Goal: Transaction & Acquisition: Purchase product/service

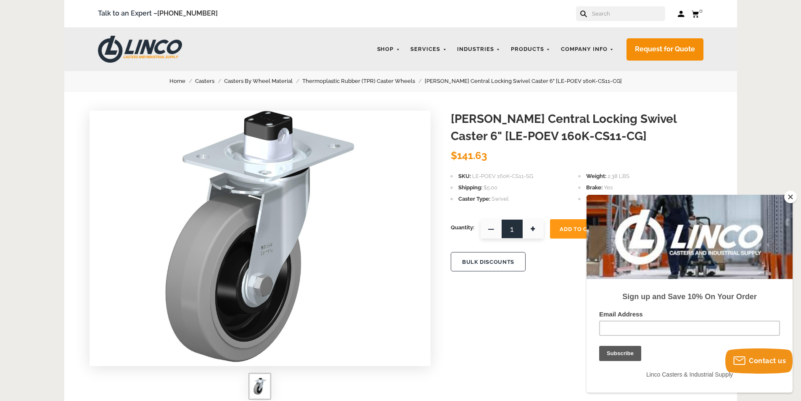
click at [792, 198] on button "Close" at bounding box center [791, 197] width 13 height 13
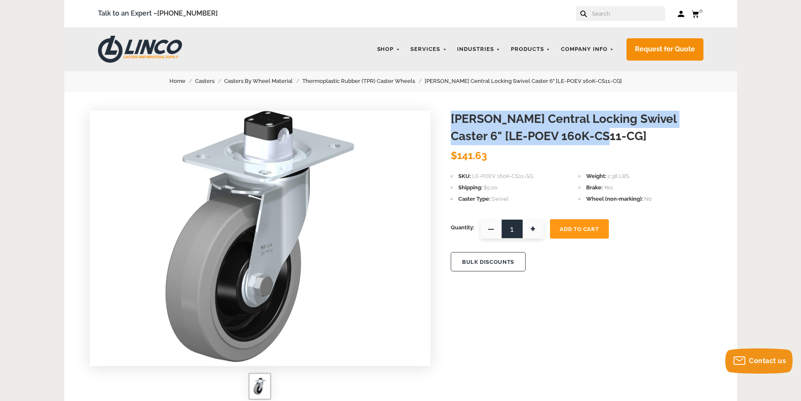
drag, startPoint x: 573, startPoint y: 138, endPoint x: 451, endPoint y: 117, distance: 123.9
click at [451, 117] on h1 "[PERSON_NAME] Central Locking Swivel Caster 6" [LE-POEV 160K-CS11-CG]" at bounding box center [581, 128] width 261 height 34
copy h1 "[PERSON_NAME] Central Locking Swivel Caster 6" [LE-POEV 160K-CS11-CG]"
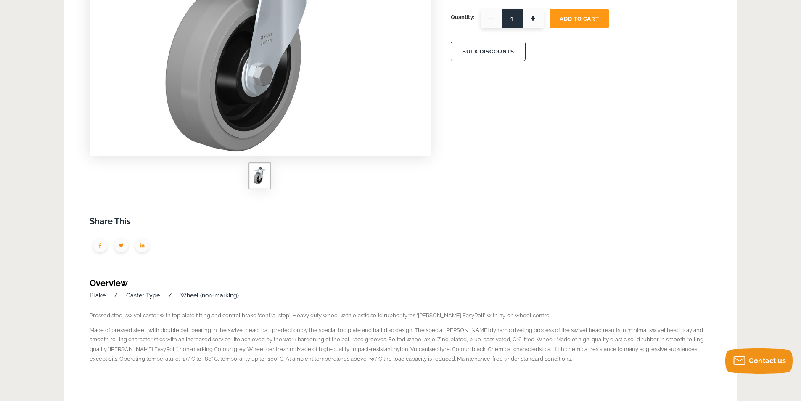
scroll to position [42, 0]
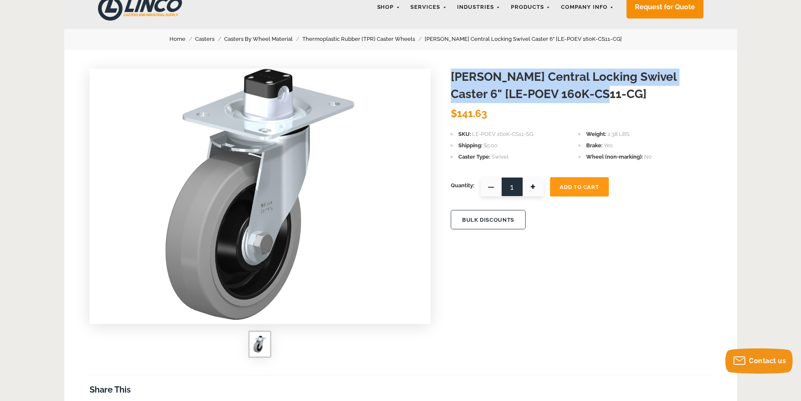
click at [535, 185] on span "+" at bounding box center [533, 186] width 21 height 19
type input "4"
click at [566, 189] on span "Add To Cart" at bounding box center [579, 187] width 39 height 6
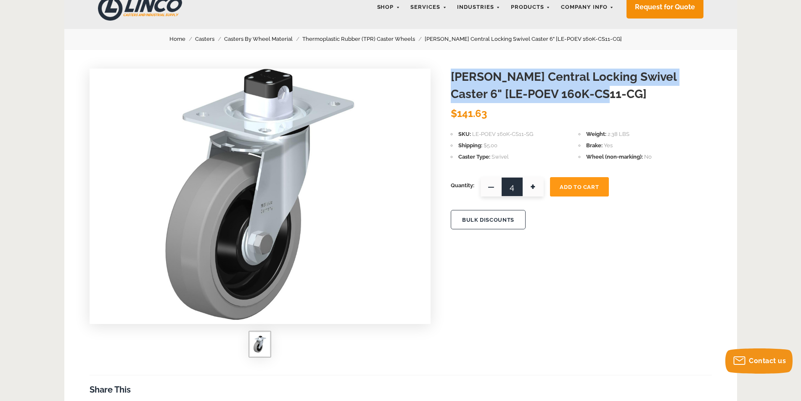
scroll to position [0, 0]
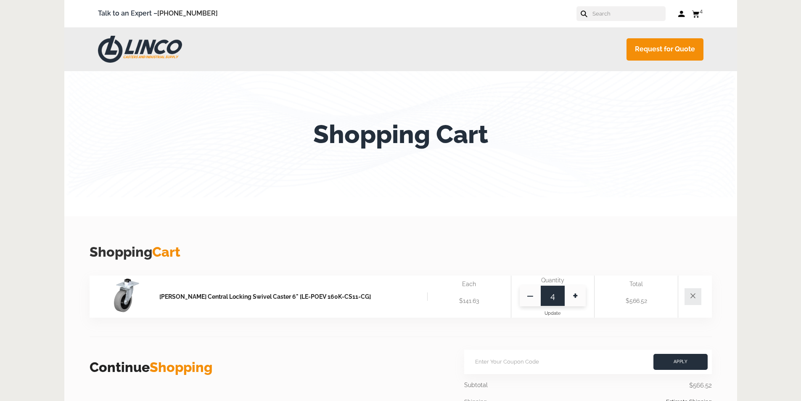
click at [696, 13] on use at bounding box center [696, 14] width 8 height 7
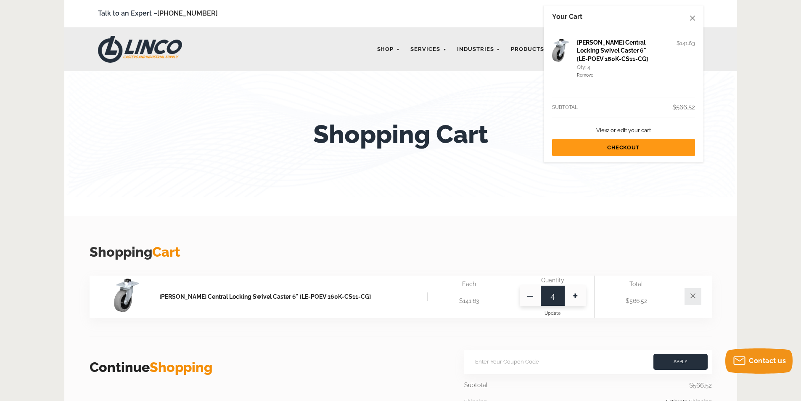
click at [533, 200] on div "Shopping Cart Shopping Cart [PERSON_NAME] Central Locking Swivel Caster 6" [LE-…" at bounding box center [400, 359] width 673 height 576
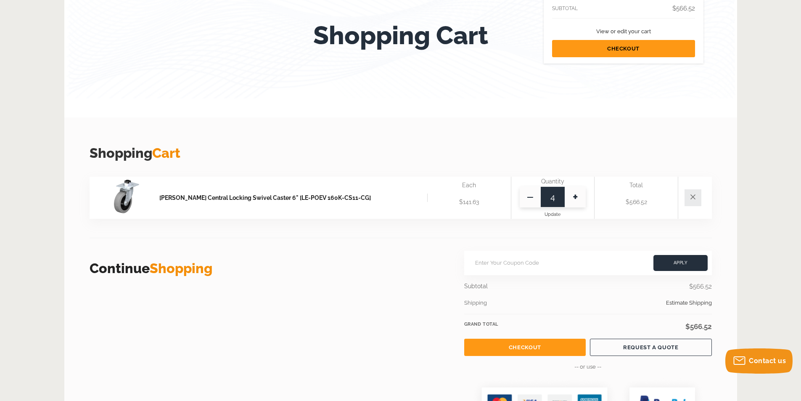
scroll to position [84, 0]
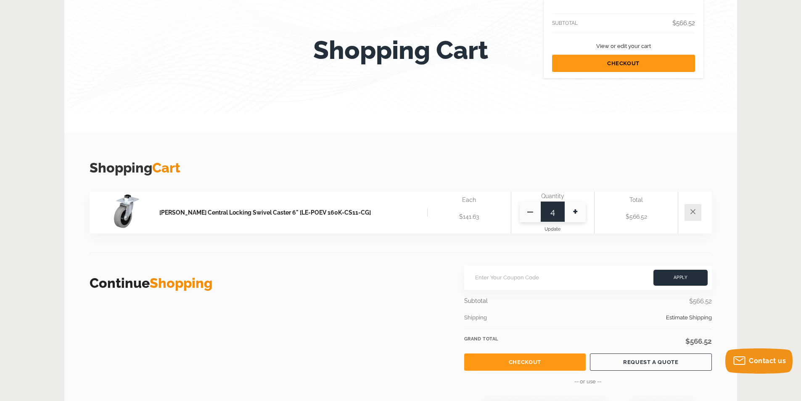
click at [134, 197] on img at bounding box center [126, 211] width 25 height 34
